Goal: Book appointment/travel/reservation

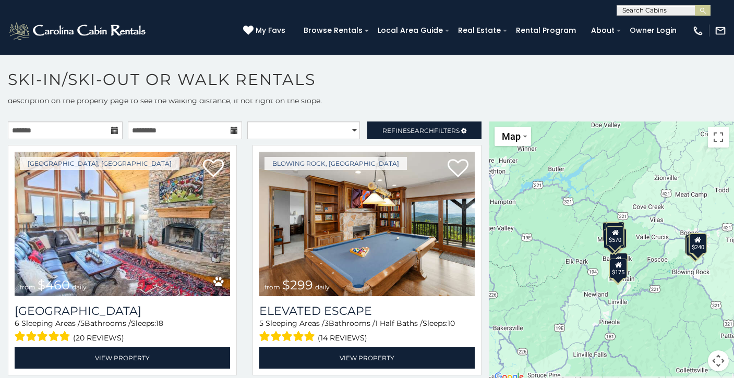
scroll to position [15, 0]
click at [115, 130] on icon at bounding box center [114, 130] width 7 height 7
click at [114, 130] on icon at bounding box center [114, 130] width 7 height 7
click at [84, 132] on input "text" at bounding box center [65, 131] width 115 height 18
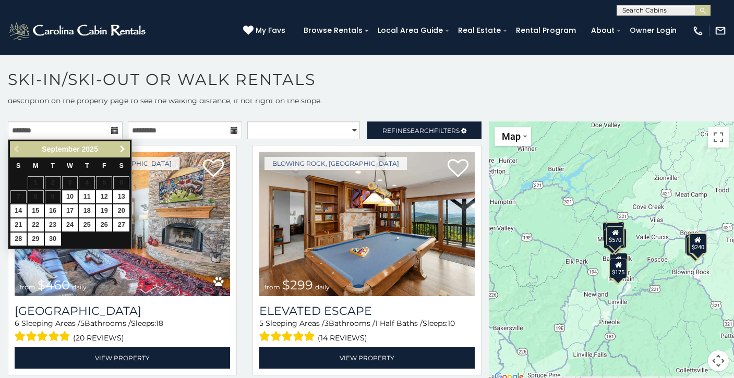
click at [121, 150] on span "Next" at bounding box center [122, 149] width 8 height 8
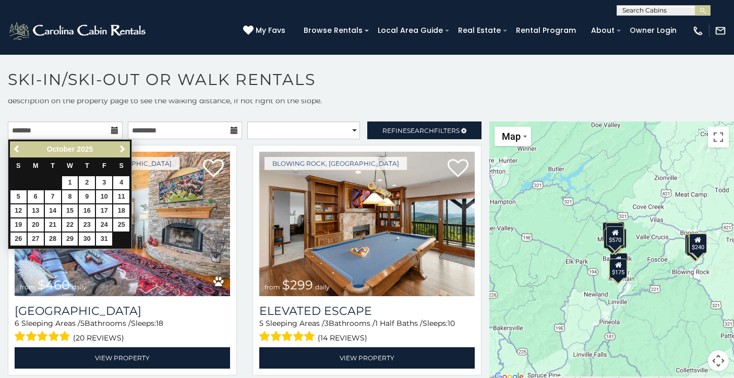
click at [121, 150] on span "Next" at bounding box center [122, 149] width 8 height 8
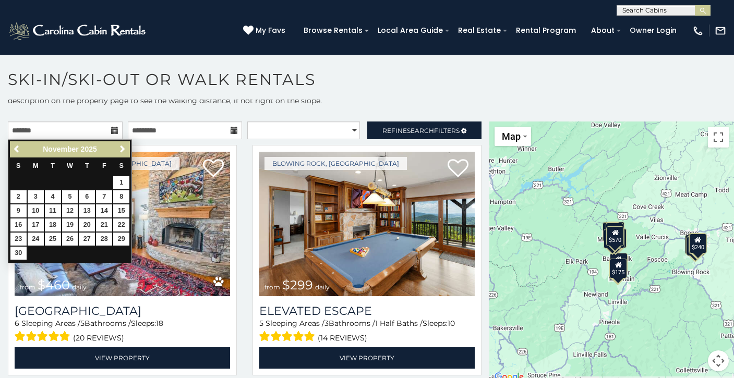
click at [121, 150] on span "Next" at bounding box center [122, 149] width 8 height 8
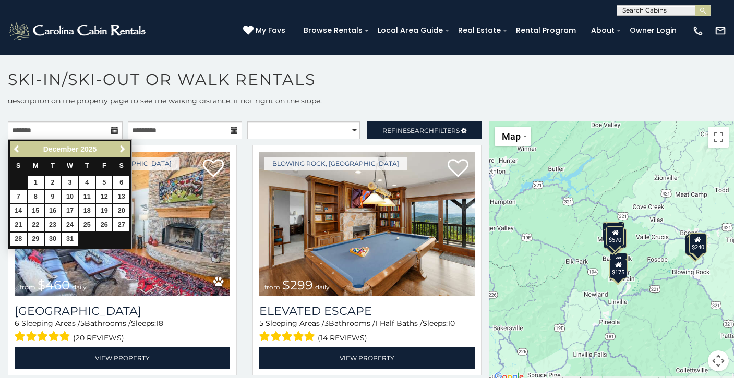
click at [121, 150] on span "Next" at bounding box center [122, 149] width 8 height 8
click at [19, 239] on link "25" at bounding box center [18, 239] width 16 height 13
type input "**********"
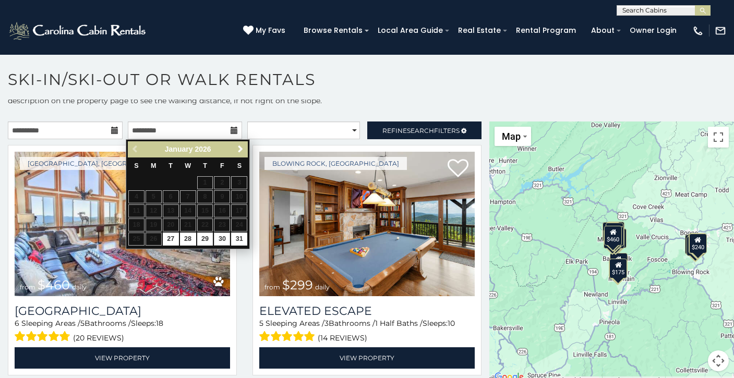
click at [222, 244] on link "30" at bounding box center [222, 239] width 16 height 13
type input "**********"
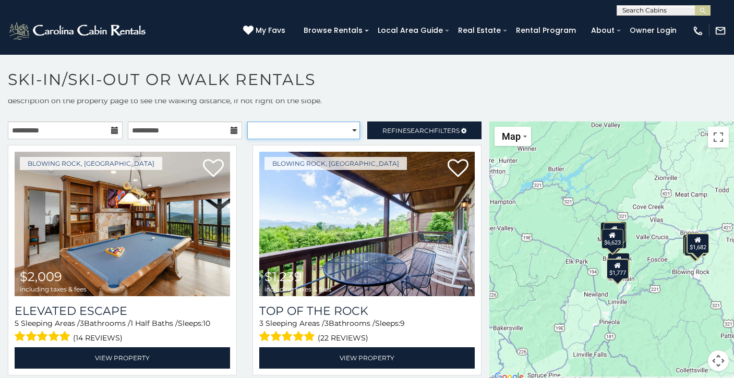
click at [339, 131] on select "**********" at bounding box center [303, 131] width 113 height 18
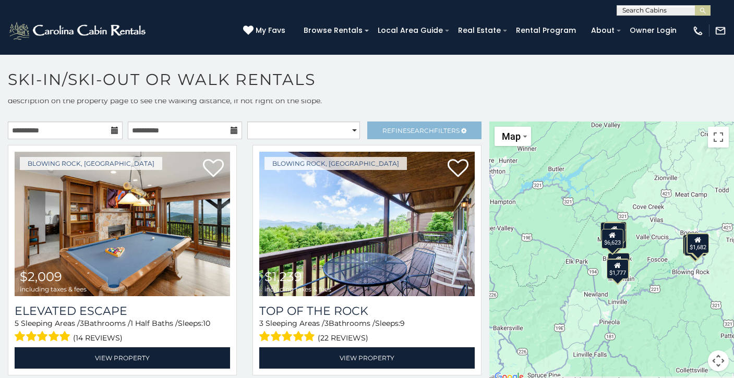
click at [381, 125] on link "Refine Search Filters" at bounding box center [424, 131] width 115 height 18
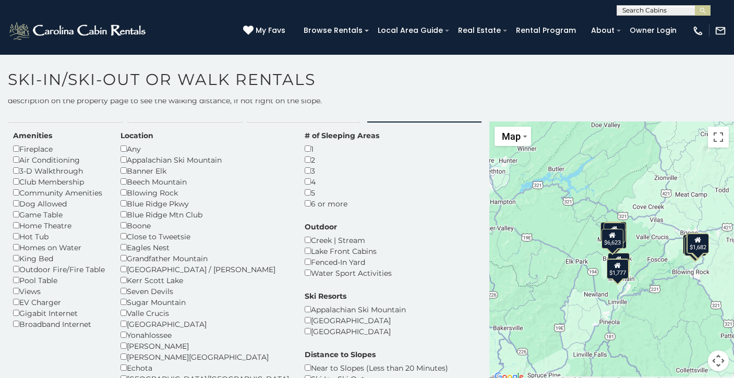
scroll to position [22, 0]
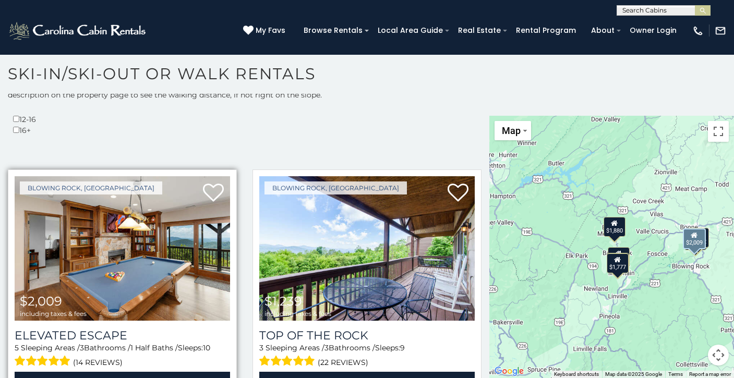
scroll to position [341, 0]
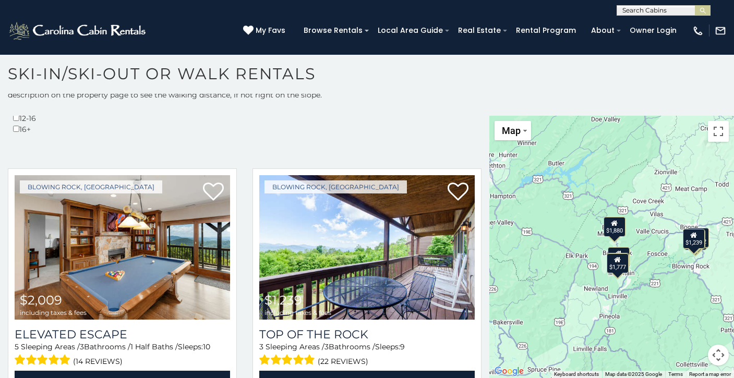
click at [711, 349] on button "Map camera controls" at bounding box center [718, 355] width 21 height 21
click at [685, 303] on button "Zoom in" at bounding box center [692, 303] width 21 height 21
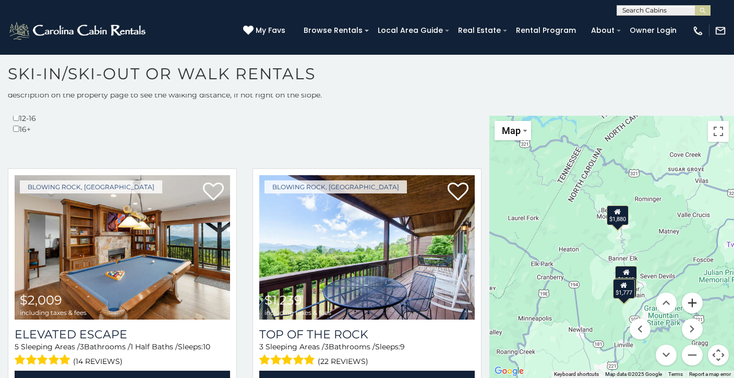
click at [685, 303] on button "Zoom in" at bounding box center [692, 303] width 21 height 21
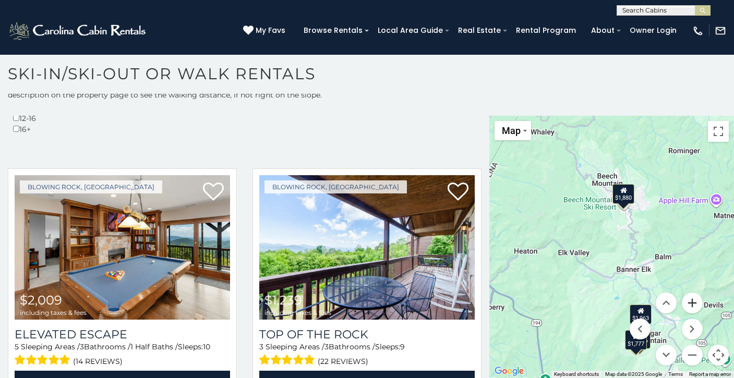
click at [686, 301] on button "Zoom in" at bounding box center [692, 303] width 21 height 21
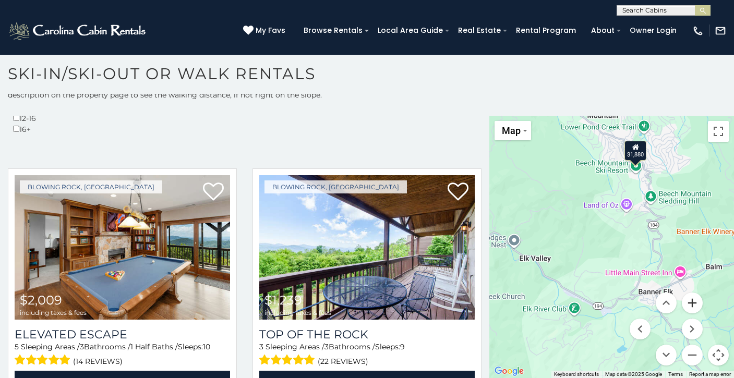
click at [686, 301] on button "Zoom in" at bounding box center [692, 303] width 21 height 21
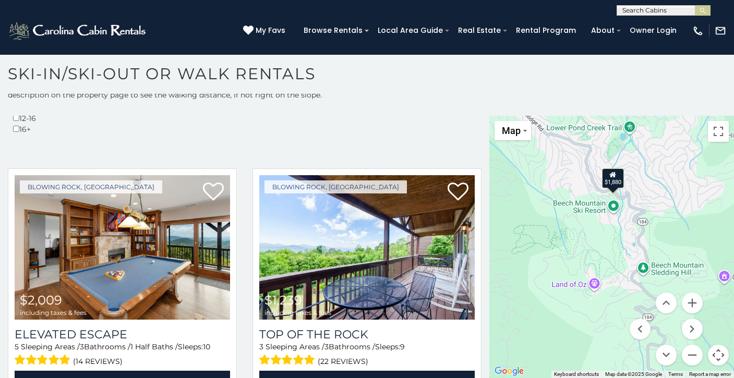
drag, startPoint x: 644, startPoint y: 239, endPoint x: 597, endPoint y: 355, distance: 124.2
click at [597, 355] on div "$2,009 $1,239 $1,528 $1,963 $1,887 $1,104 $1,453 $1,777 $1,880 $1,682" at bounding box center [611, 247] width 245 height 262
click at [616, 179] on div "$1,880" at bounding box center [612, 178] width 22 height 20
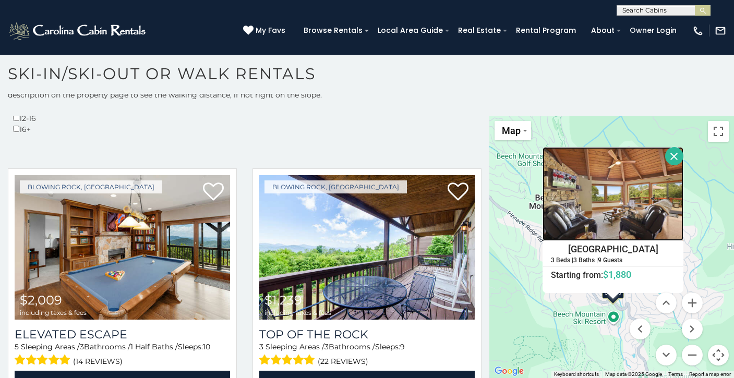
click at [627, 204] on img at bounding box center [612, 194] width 141 height 94
click at [683, 153] on button "Close" at bounding box center [674, 156] width 18 height 18
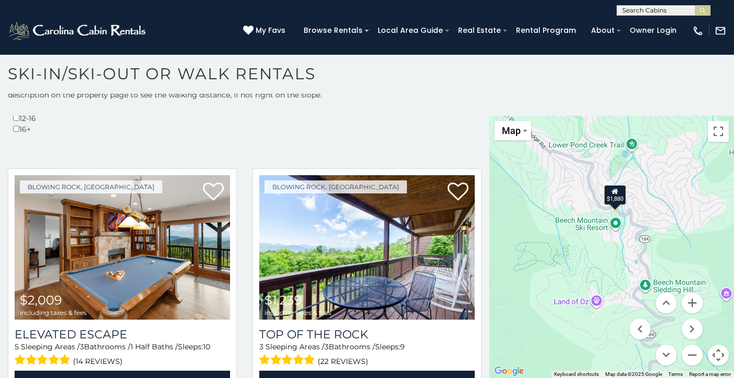
drag, startPoint x: 564, startPoint y: 276, endPoint x: 565, endPoint y: 183, distance: 93.4
click at [565, 183] on div "$2,009 $1,239 $1,528 $1,963 $1,887 $1,104 $1,453 $1,777 $1,880 $1,682" at bounding box center [611, 247] width 245 height 262
click at [688, 302] on button "Zoom in" at bounding box center [692, 303] width 21 height 21
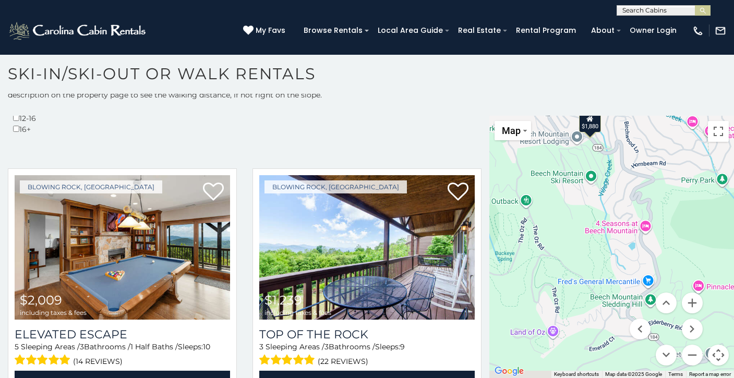
drag, startPoint x: 576, startPoint y: 277, endPoint x: 543, endPoint y: 237, distance: 51.6
click at [543, 237] on div "$2,009 $1,239 $1,528 $1,963 $1,887 $1,104 $1,453 $1,777 $1,880 $1,682" at bounding box center [611, 247] width 245 height 262
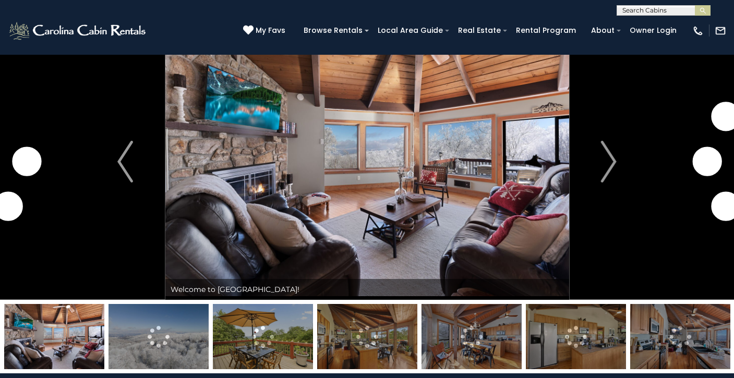
scroll to position [32, 0]
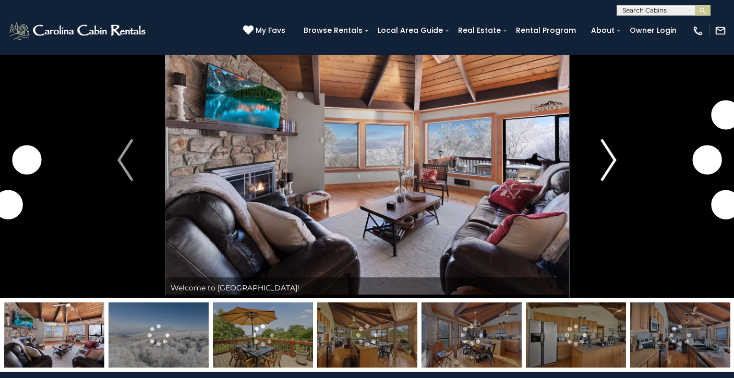
click at [613, 172] on img "Next" at bounding box center [609, 160] width 16 height 42
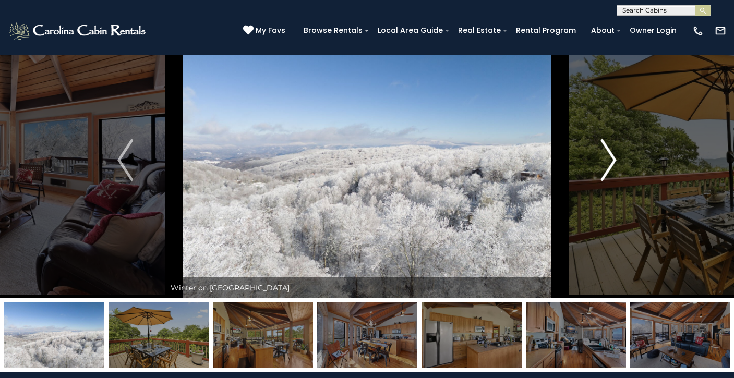
click at [611, 166] on img "Next" at bounding box center [609, 160] width 16 height 42
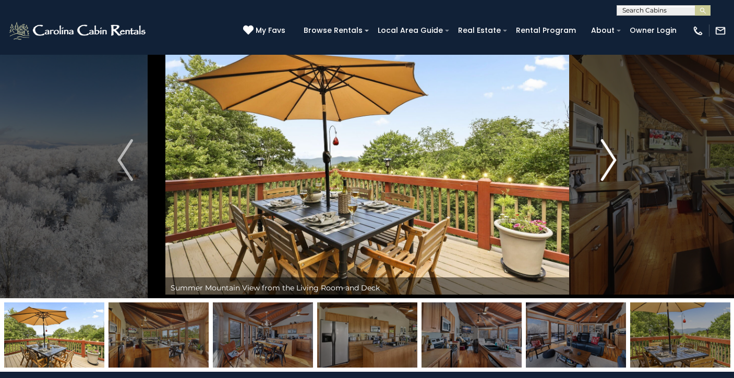
click at [611, 166] on img "Next" at bounding box center [609, 160] width 16 height 42
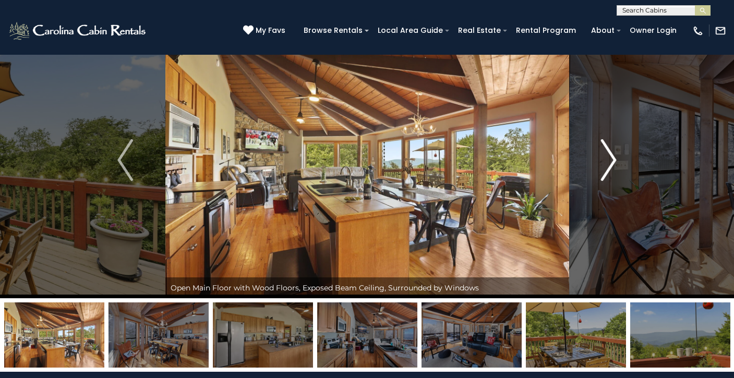
click at [611, 166] on img "Next" at bounding box center [609, 160] width 16 height 42
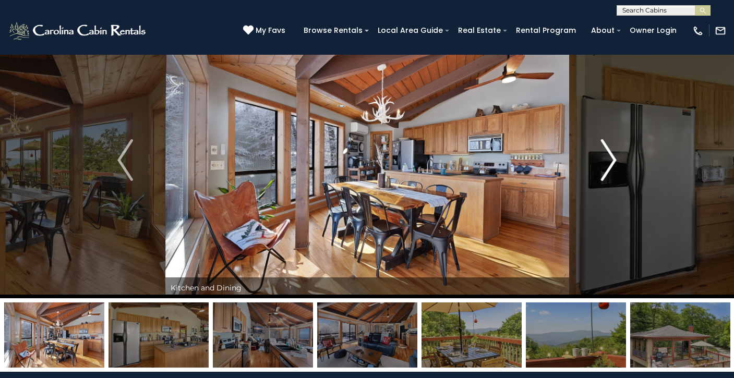
click at [611, 166] on img "Next" at bounding box center [609, 160] width 16 height 42
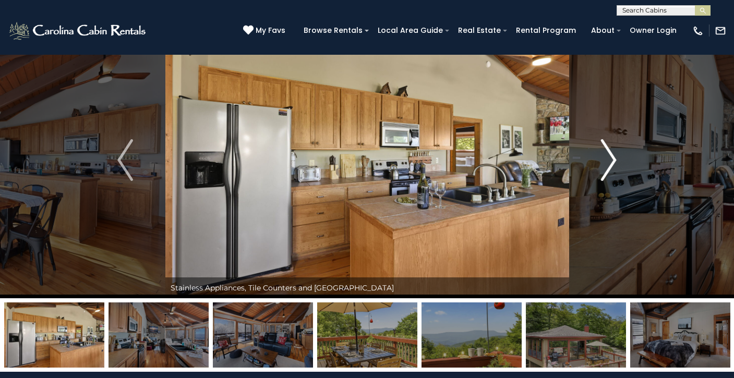
click at [611, 166] on img "Next" at bounding box center [609, 160] width 16 height 42
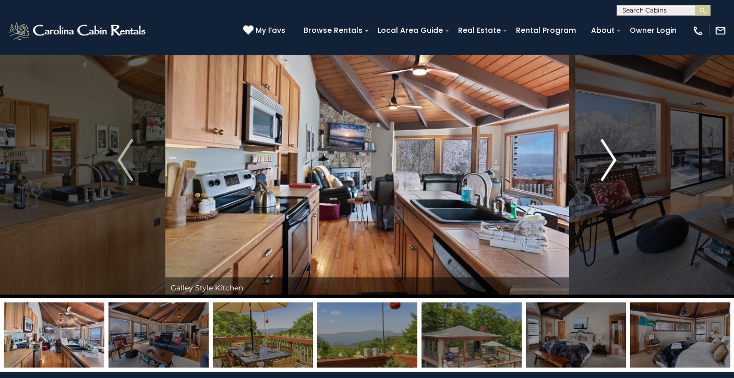
click at [611, 166] on img "Next" at bounding box center [609, 160] width 16 height 42
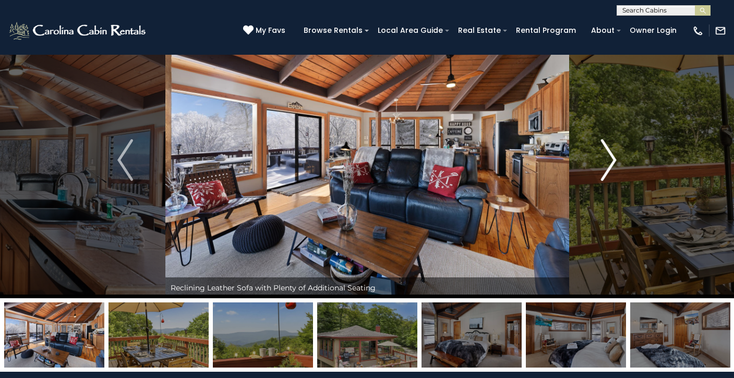
click at [611, 166] on img "Next" at bounding box center [609, 160] width 16 height 42
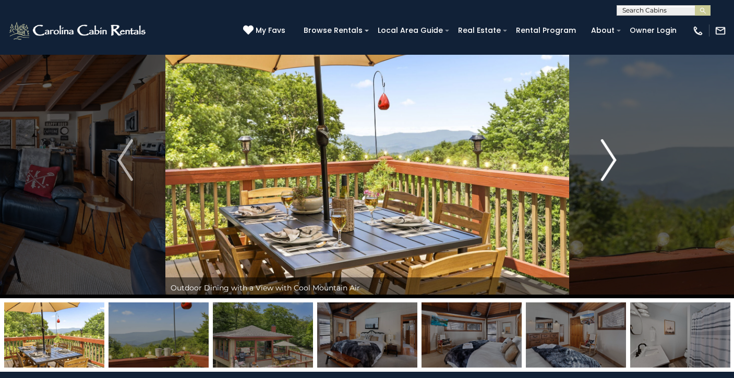
click at [611, 166] on img "Next" at bounding box center [609, 160] width 16 height 42
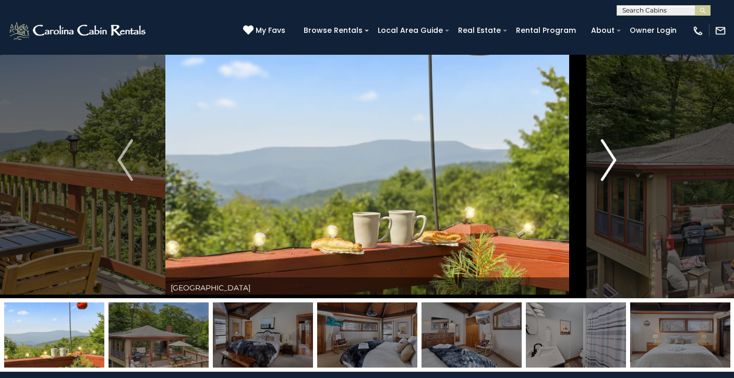
click at [611, 166] on img "Next" at bounding box center [609, 160] width 16 height 42
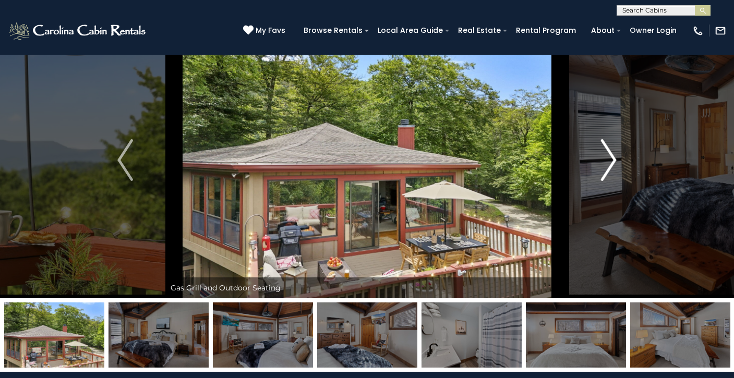
click at [611, 166] on img "Next" at bounding box center [609, 160] width 16 height 42
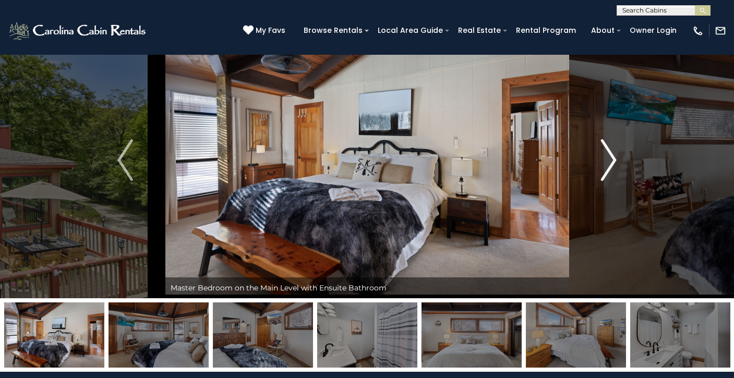
click at [611, 166] on img "Next" at bounding box center [609, 160] width 16 height 42
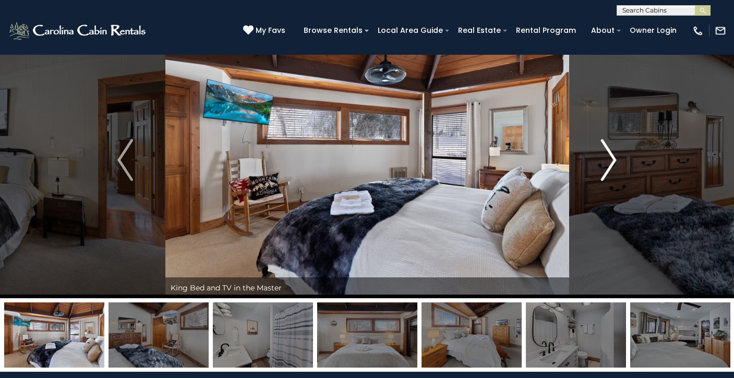
click at [611, 166] on img "Next" at bounding box center [609, 160] width 16 height 42
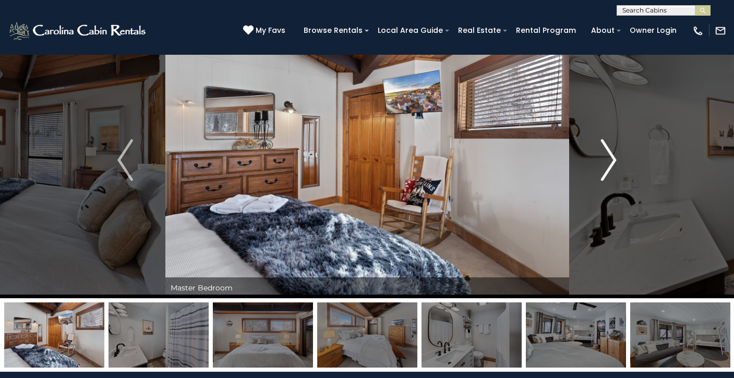
click at [611, 166] on img "Next" at bounding box center [609, 160] width 16 height 42
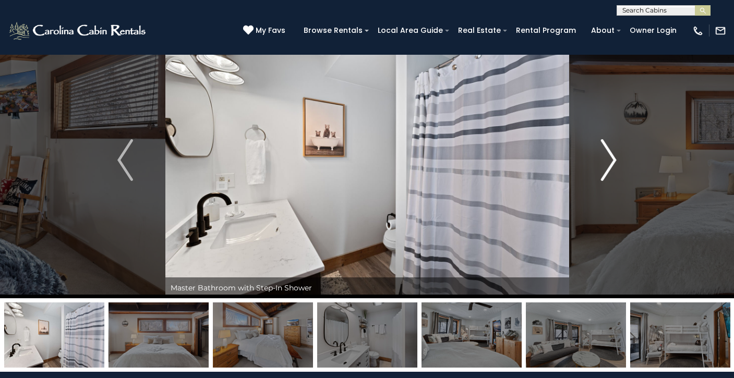
click at [611, 166] on img "Next" at bounding box center [609, 160] width 16 height 42
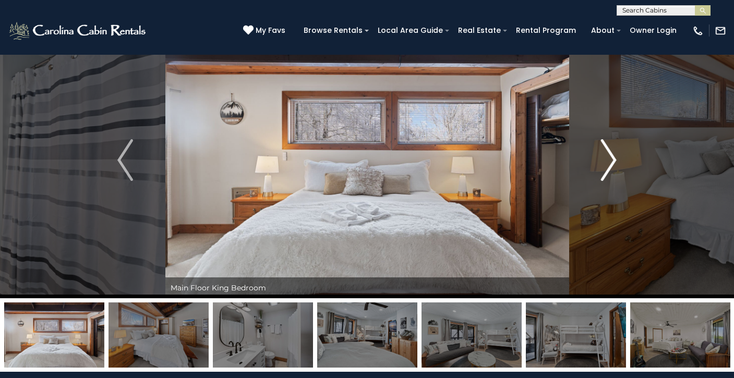
click at [611, 166] on img "Next" at bounding box center [609, 160] width 16 height 42
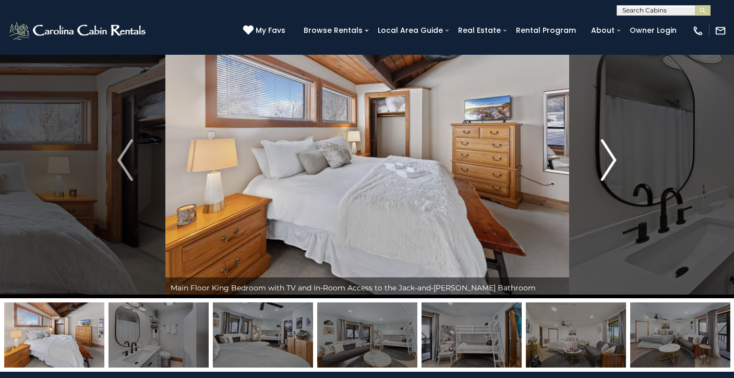
click at [611, 166] on img "Next" at bounding box center [609, 160] width 16 height 42
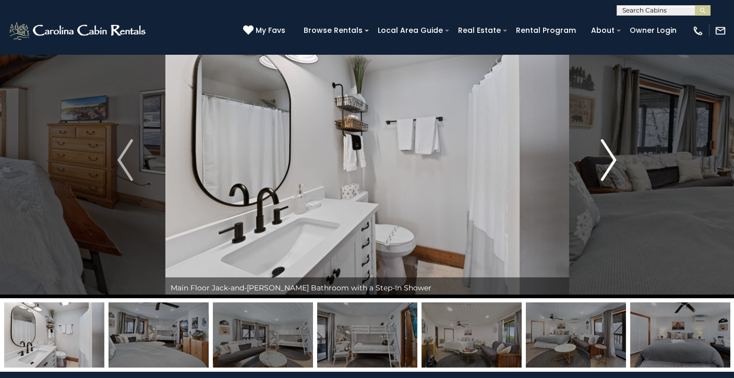
click at [611, 166] on img "Next" at bounding box center [609, 160] width 16 height 42
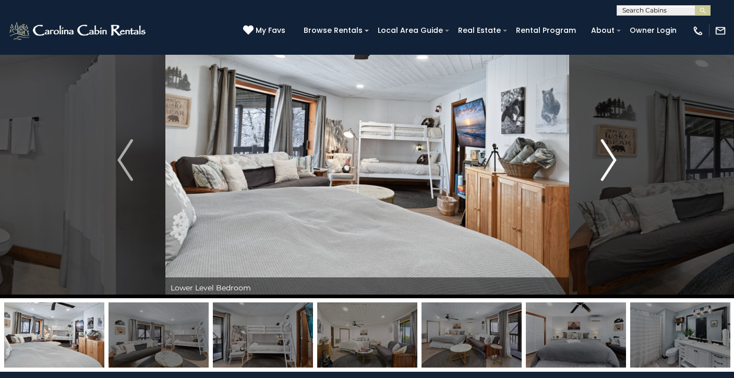
click at [612, 160] on img "Next" at bounding box center [609, 160] width 16 height 42
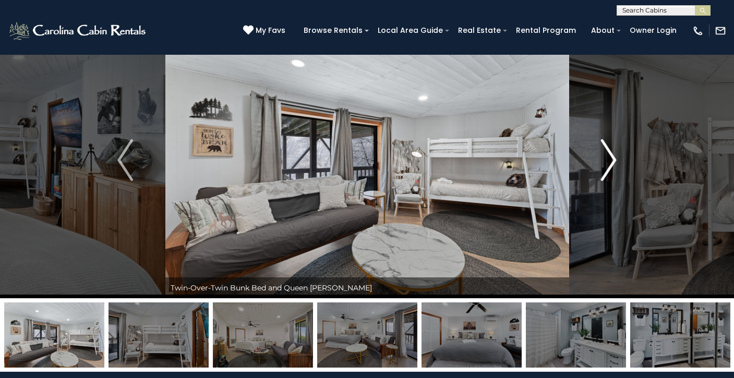
click at [612, 160] on img "Next" at bounding box center [609, 160] width 16 height 42
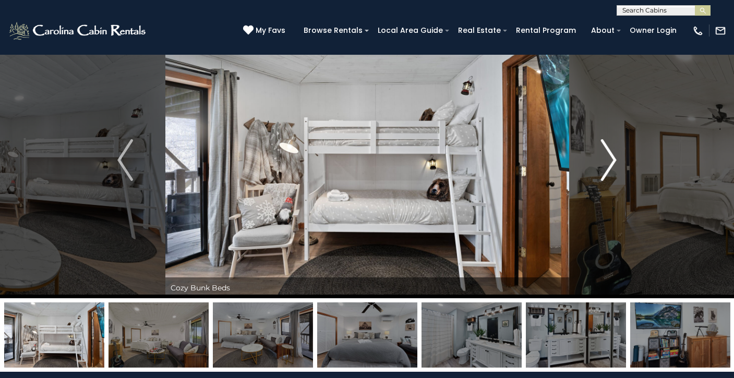
click at [611, 161] on img "Next" at bounding box center [609, 160] width 16 height 42
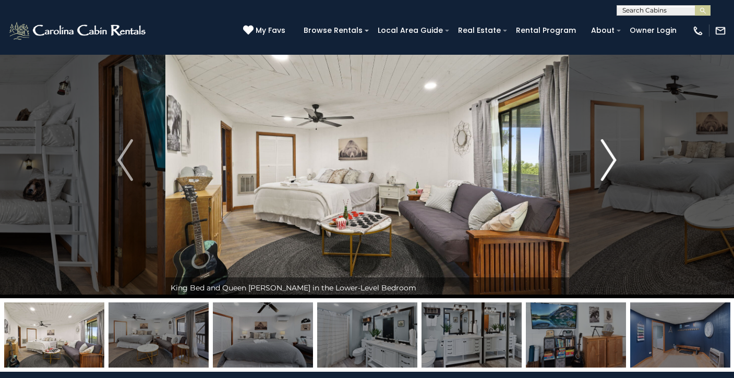
click at [611, 161] on img "Next" at bounding box center [609, 160] width 16 height 42
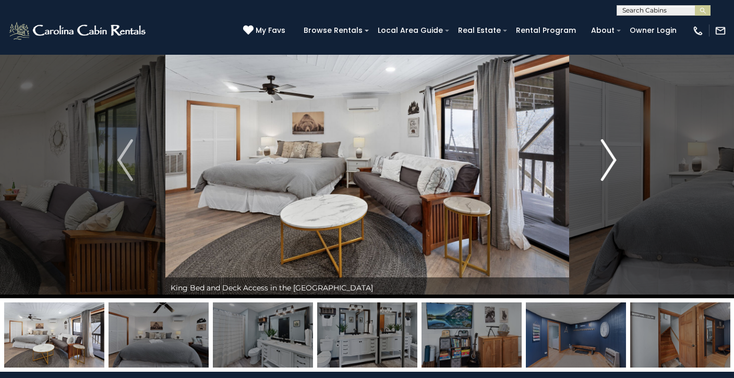
click at [611, 161] on img "Next" at bounding box center [609, 160] width 16 height 42
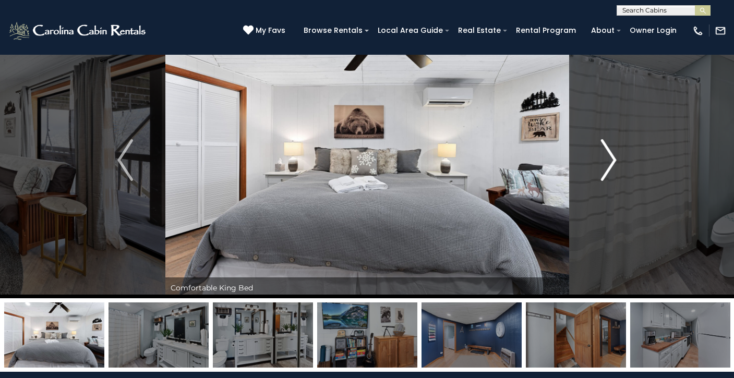
click at [611, 161] on img "Next" at bounding box center [609, 160] width 16 height 42
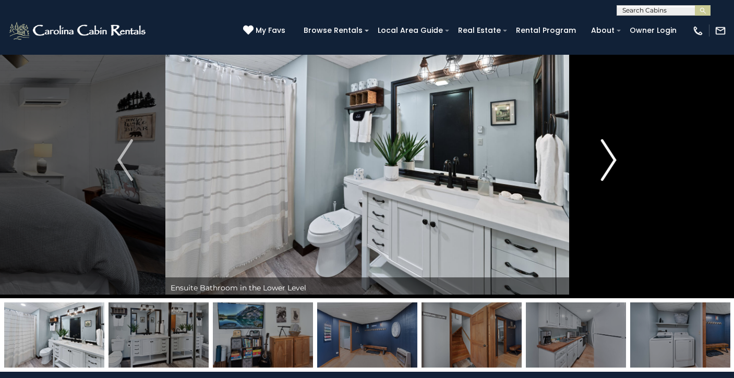
click at [611, 161] on img "Next" at bounding box center [609, 160] width 16 height 42
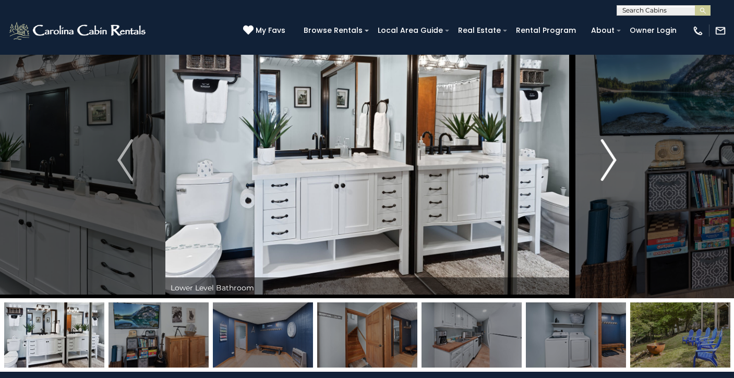
click at [611, 161] on img "Next" at bounding box center [609, 160] width 16 height 42
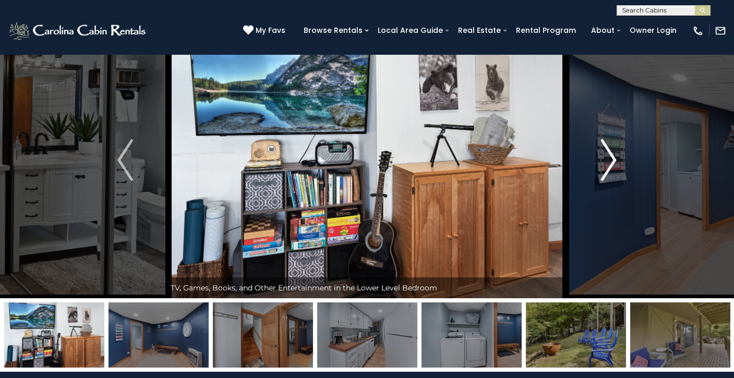
click at [611, 161] on img "Next" at bounding box center [609, 160] width 16 height 42
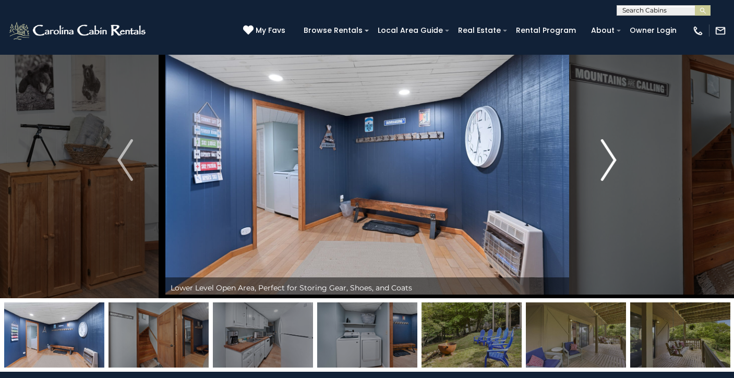
click at [611, 161] on img "Next" at bounding box center [609, 160] width 16 height 42
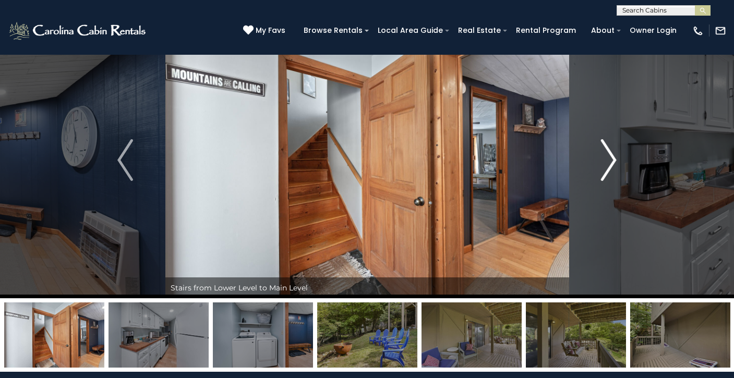
click at [611, 161] on img "Next" at bounding box center [609, 160] width 16 height 42
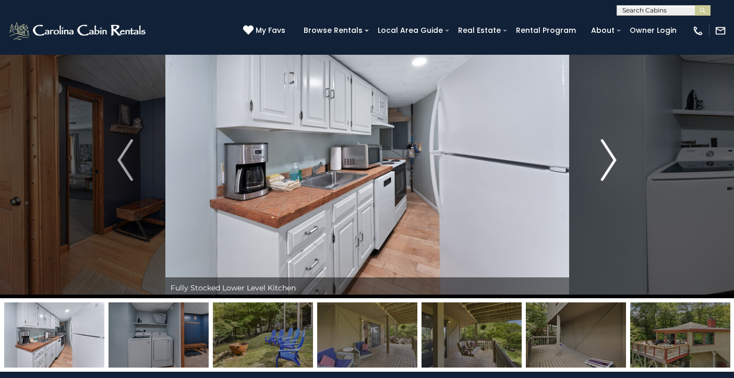
click at [611, 161] on img "Next" at bounding box center [609, 160] width 16 height 42
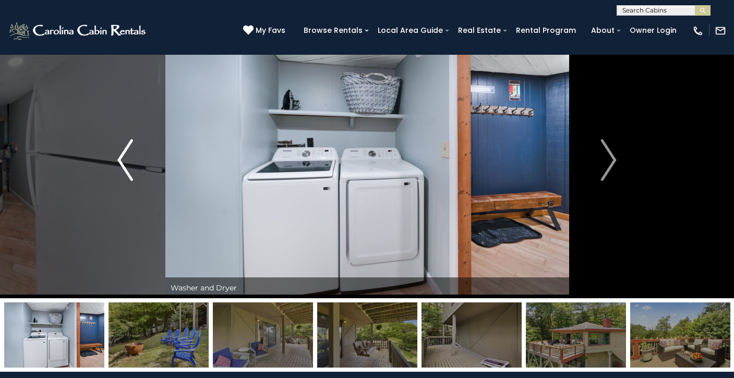
click at [127, 169] on img "Previous" at bounding box center [125, 160] width 16 height 42
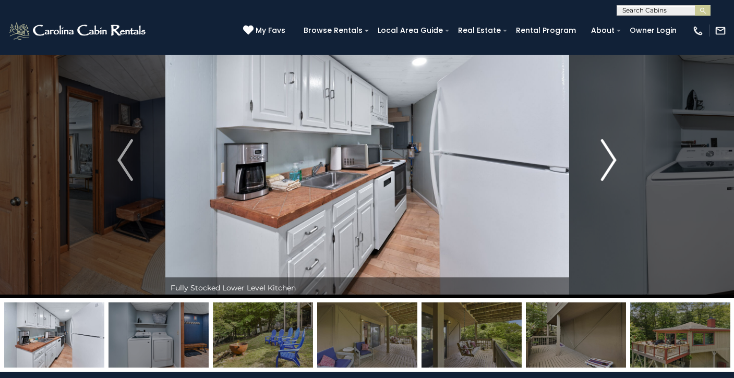
click at [613, 167] on img "Next" at bounding box center [609, 160] width 16 height 42
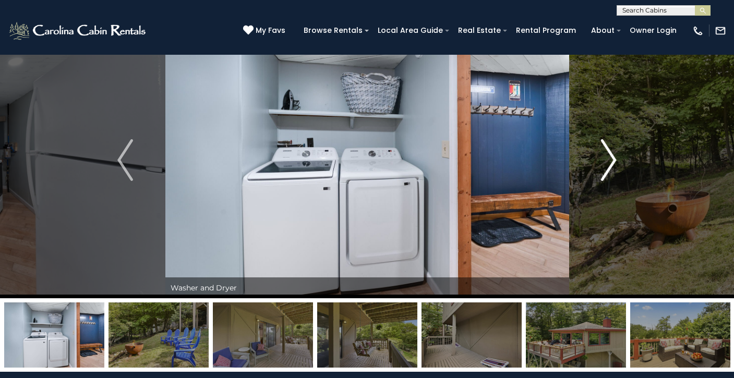
click at [613, 167] on img "Next" at bounding box center [609, 160] width 16 height 42
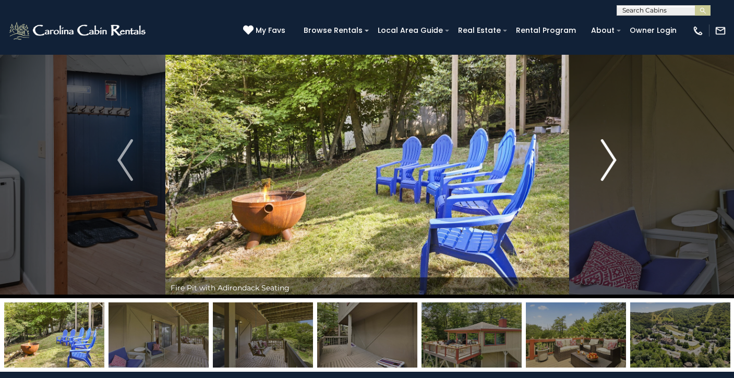
click at [613, 167] on img "Next" at bounding box center [609, 160] width 16 height 42
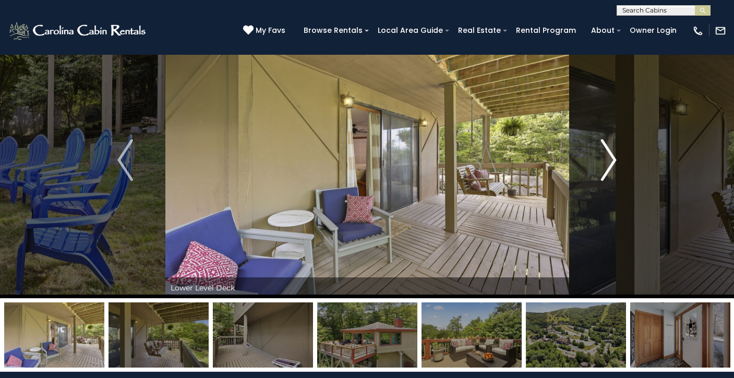
click at [609, 166] on img "Next" at bounding box center [609, 160] width 16 height 42
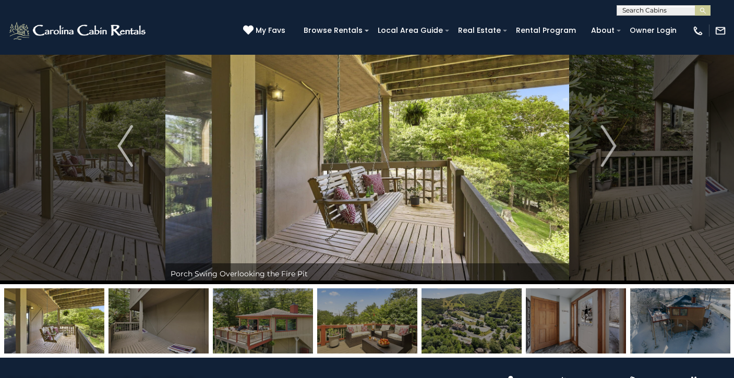
scroll to position [34, 0]
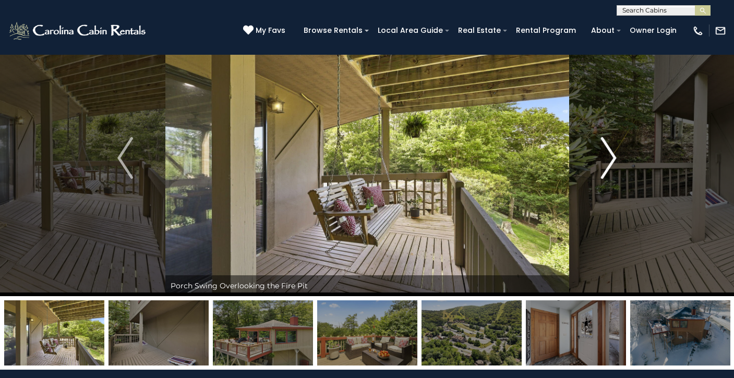
click at [615, 159] on img "Next" at bounding box center [609, 158] width 16 height 42
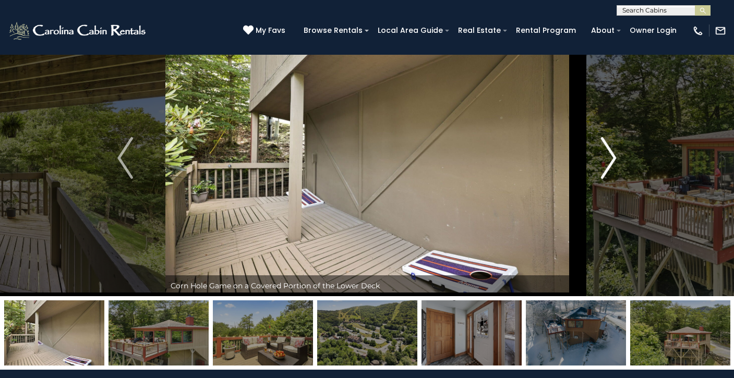
click at [615, 159] on img "Next" at bounding box center [609, 158] width 16 height 42
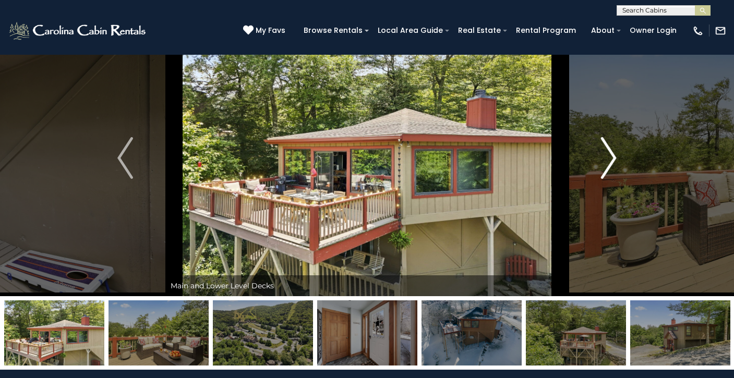
click at [615, 159] on img "Next" at bounding box center [609, 158] width 16 height 42
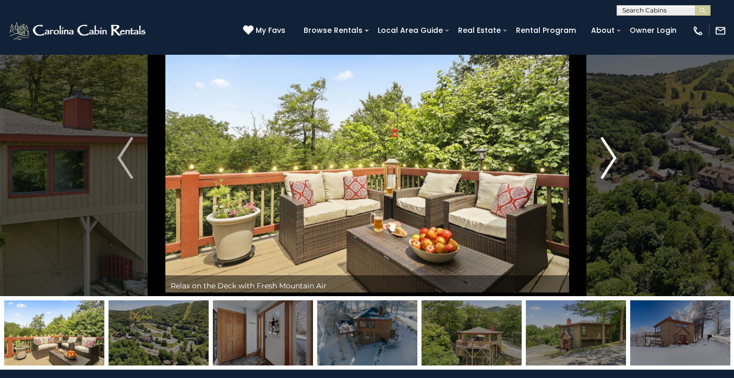
click at [615, 159] on img "Next" at bounding box center [609, 158] width 16 height 42
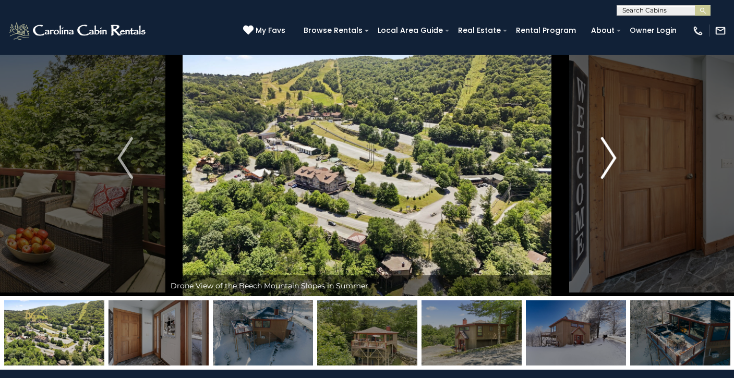
click at [615, 159] on img "Next" at bounding box center [609, 158] width 16 height 42
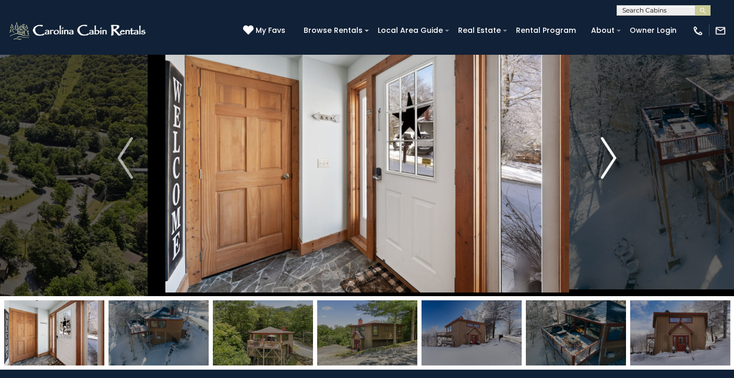
click at [615, 159] on img "Next" at bounding box center [609, 158] width 16 height 42
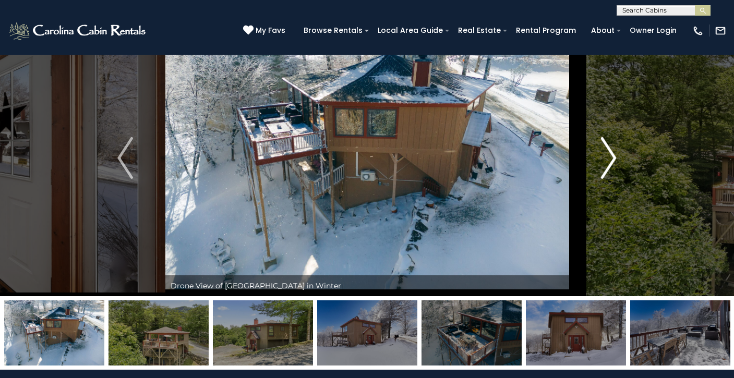
click at [615, 159] on img "Next" at bounding box center [609, 158] width 16 height 42
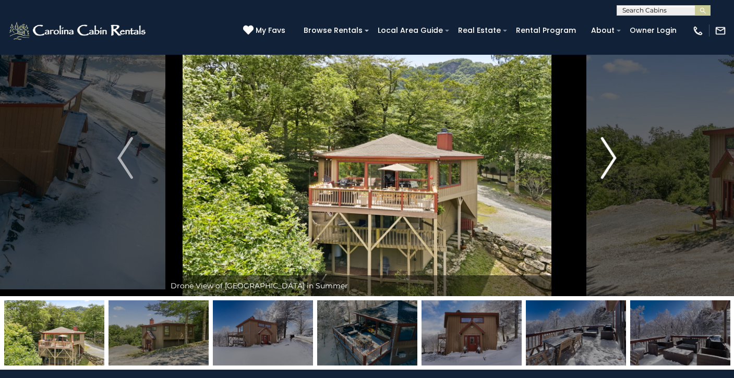
click at [615, 159] on img "Next" at bounding box center [609, 158] width 16 height 42
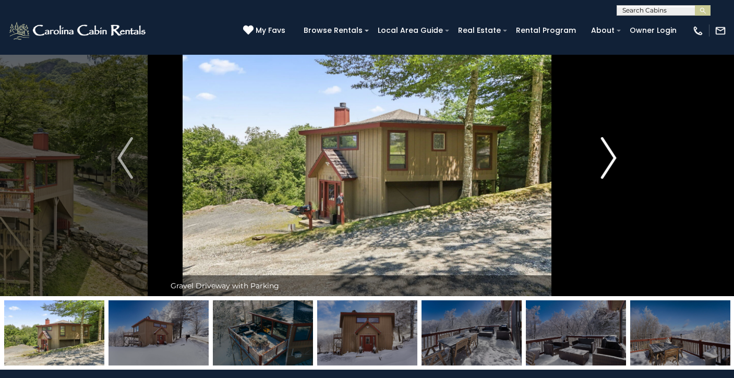
click at [615, 159] on img "Next" at bounding box center [609, 158] width 16 height 42
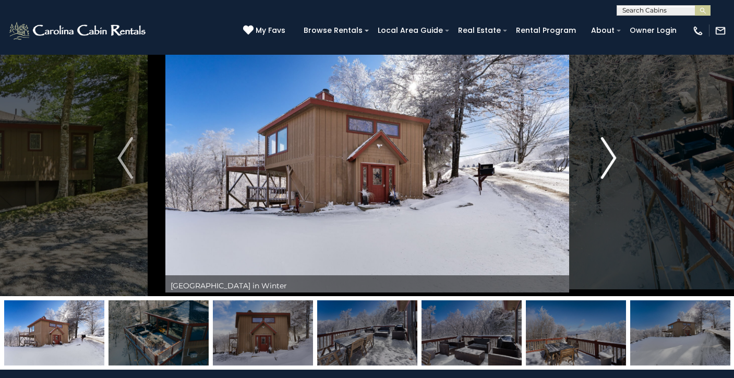
click at [615, 159] on img "Next" at bounding box center [609, 158] width 16 height 42
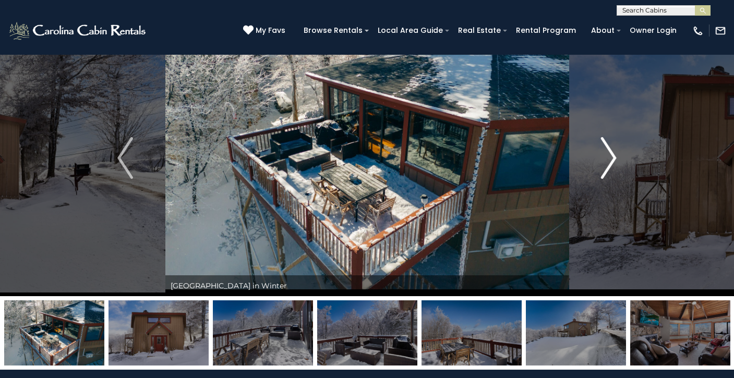
click at [615, 159] on img "Next" at bounding box center [609, 158] width 16 height 42
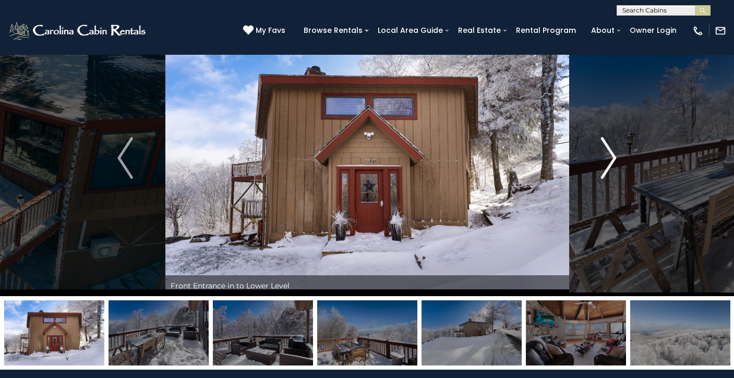
click at [615, 159] on img "Next" at bounding box center [609, 158] width 16 height 42
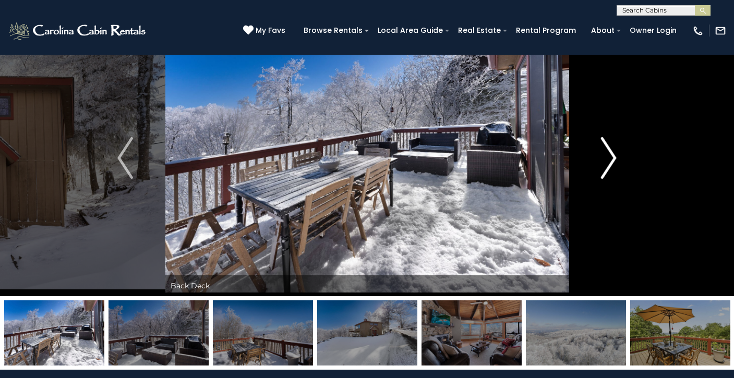
click at [615, 159] on img "Next" at bounding box center [609, 158] width 16 height 42
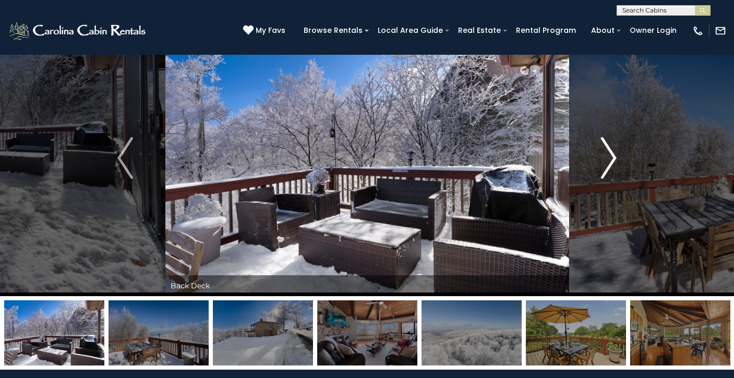
click at [615, 159] on img "Next" at bounding box center [609, 158] width 16 height 42
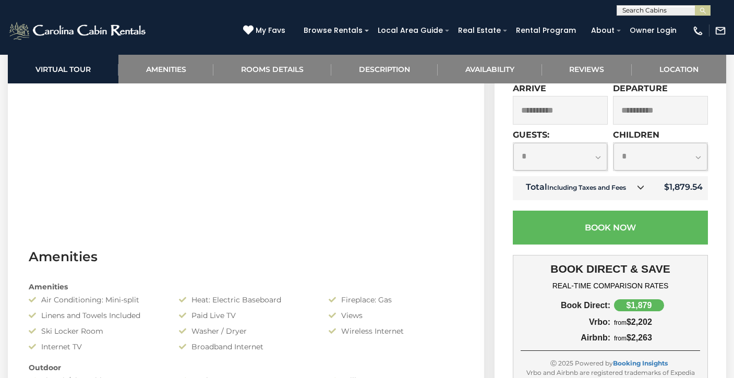
scroll to position [632, 0]
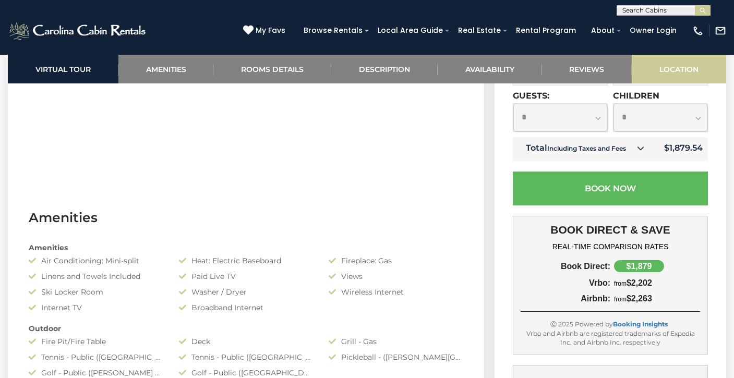
click at [672, 70] on link "Location" at bounding box center [679, 69] width 94 height 29
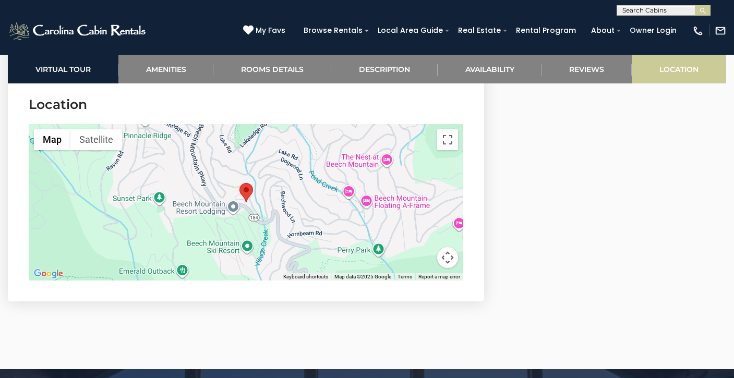
scroll to position [2581, 0]
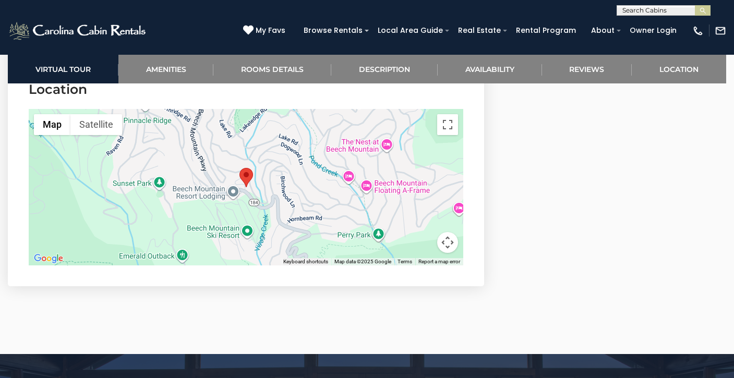
click at [450, 253] on button "Map camera controls" at bounding box center [447, 242] width 21 height 21
click at [420, 201] on button "Zoom in" at bounding box center [421, 190] width 21 height 21
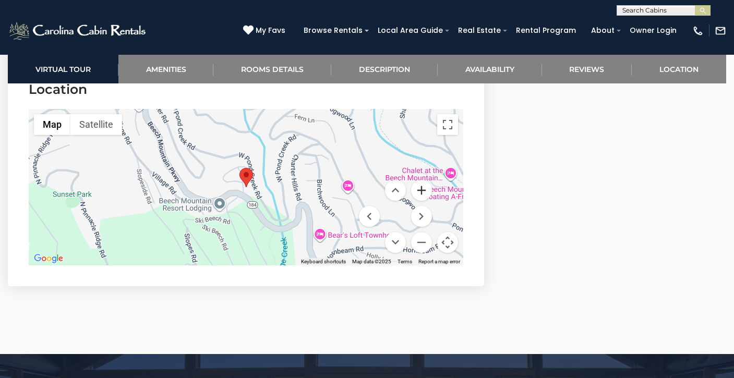
click at [420, 201] on button "Zoom in" at bounding box center [421, 190] width 21 height 21
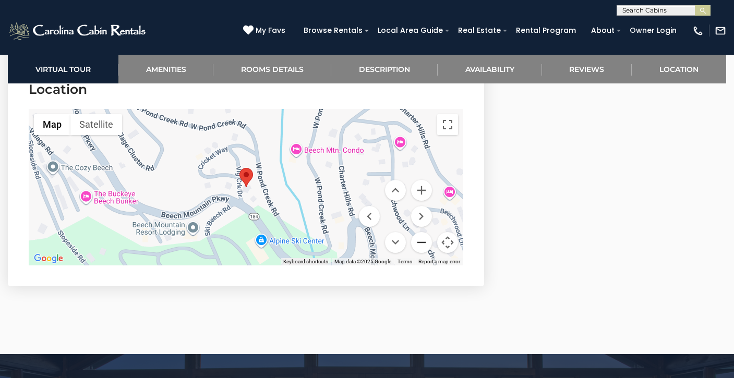
click at [423, 253] on button "Zoom out" at bounding box center [421, 242] width 21 height 21
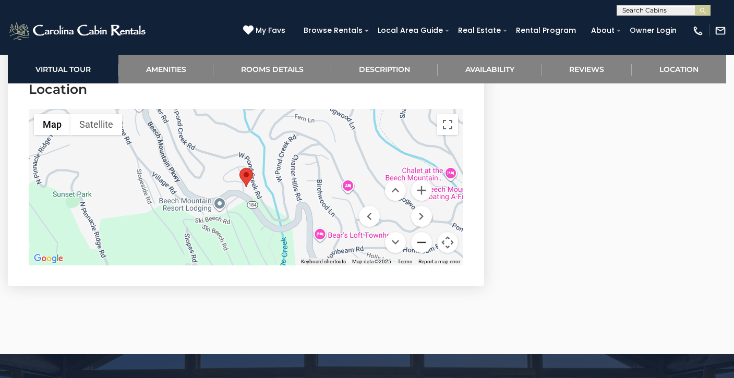
click at [423, 253] on button "Zoom out" at bounding box center [421, 242] width 21 height 21
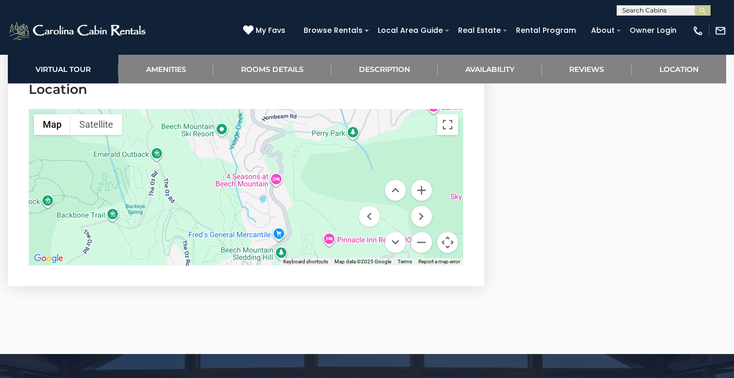
drag, startPoint x: 301, startPoint y: 248, endPoint x: 276, endPoint y: 145, distance: 105.9
click at [276, 145] on div at bounding box center [246, 187] width 434 height 156
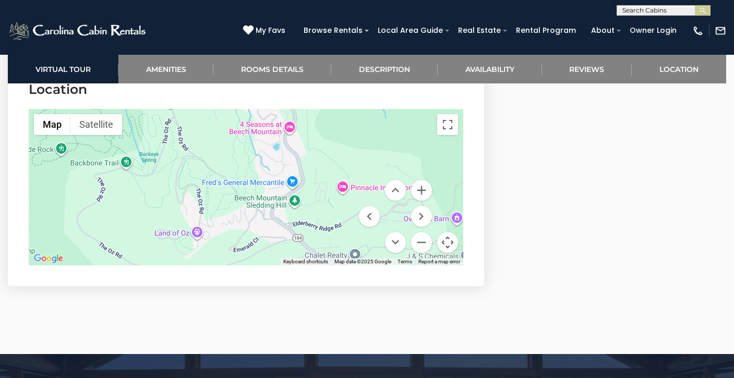
drag, startPoint x: 257, startPoint y: 234, endPoint x: 271, endPoint y: 182, distance: 53.9
click at [271, 182] on div at bounding box center [246, 187] width 434 height 156
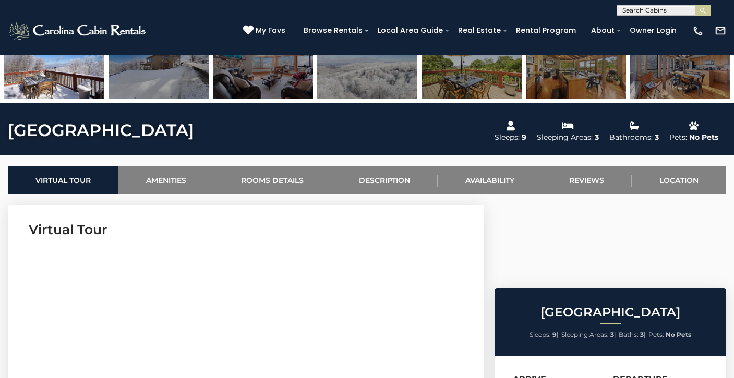
scroll to position [265, 0]
